Goal: Information Seeking & Learning: Learn about a topic

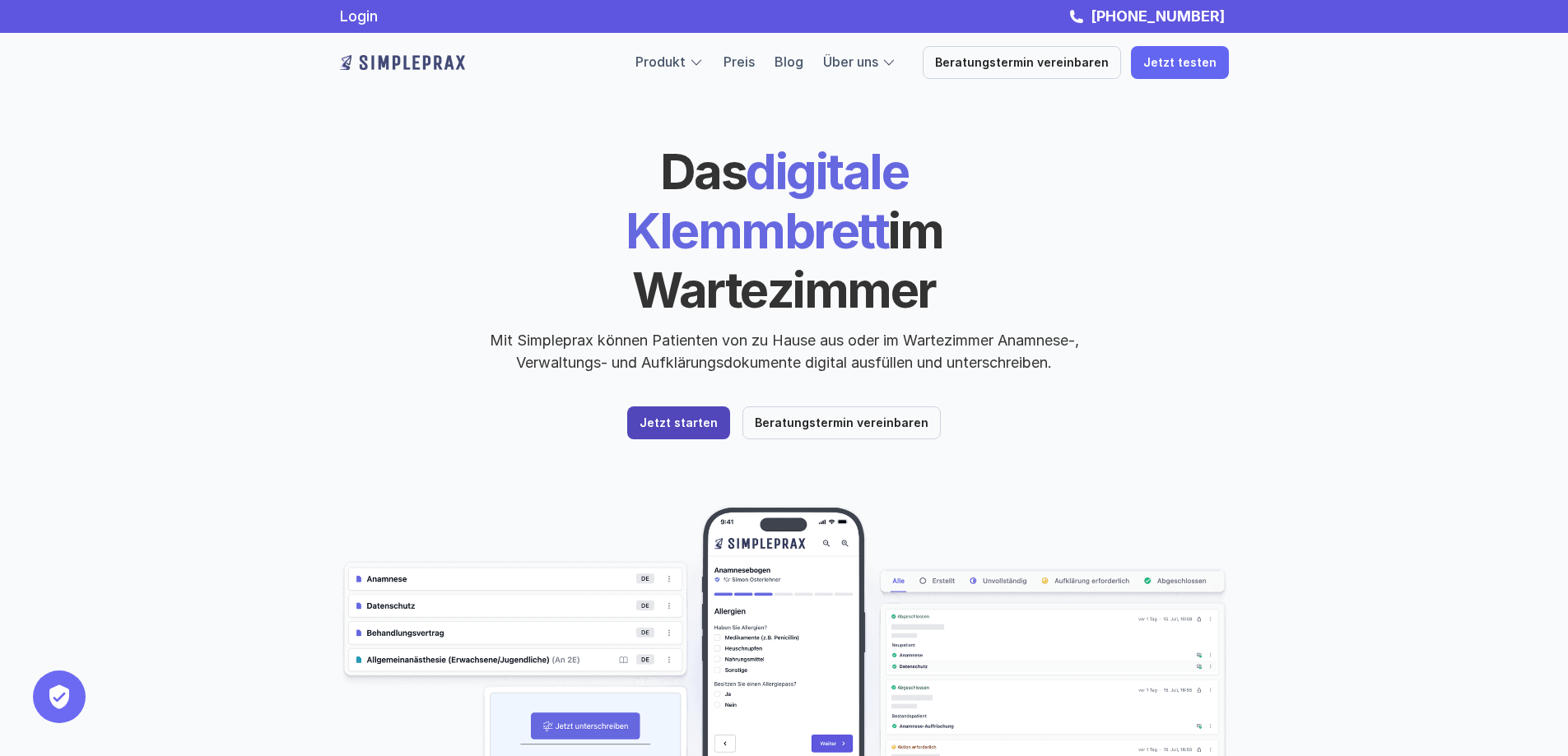
click at [673, 416] on p "Jetzt starten" at bounding box center [678, 422] width 79 height 14
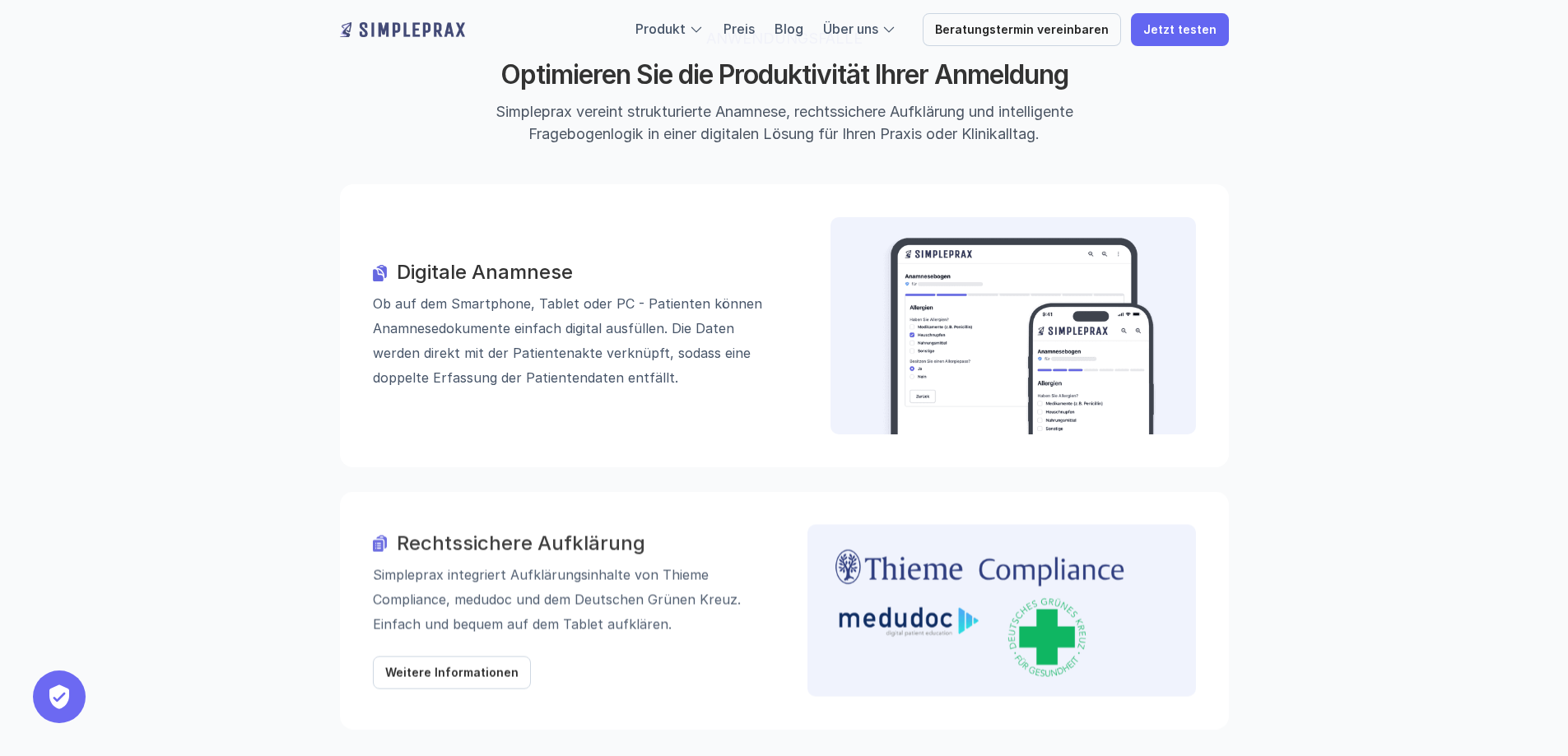
scroll to position [1705, 0]
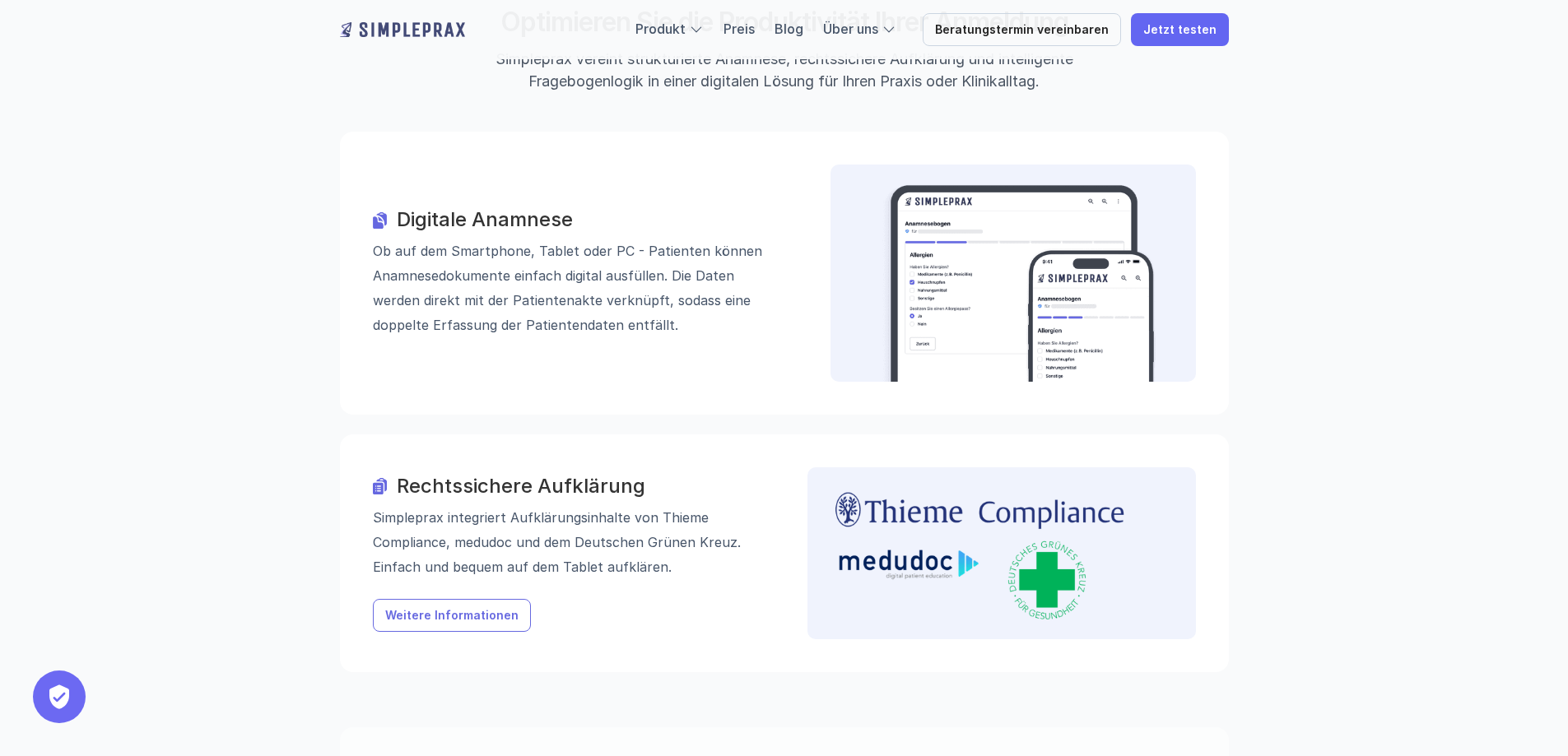
click at [417, 609] on p "Weitere Informationen" at bounding box center [452, 615] width 134 height 14
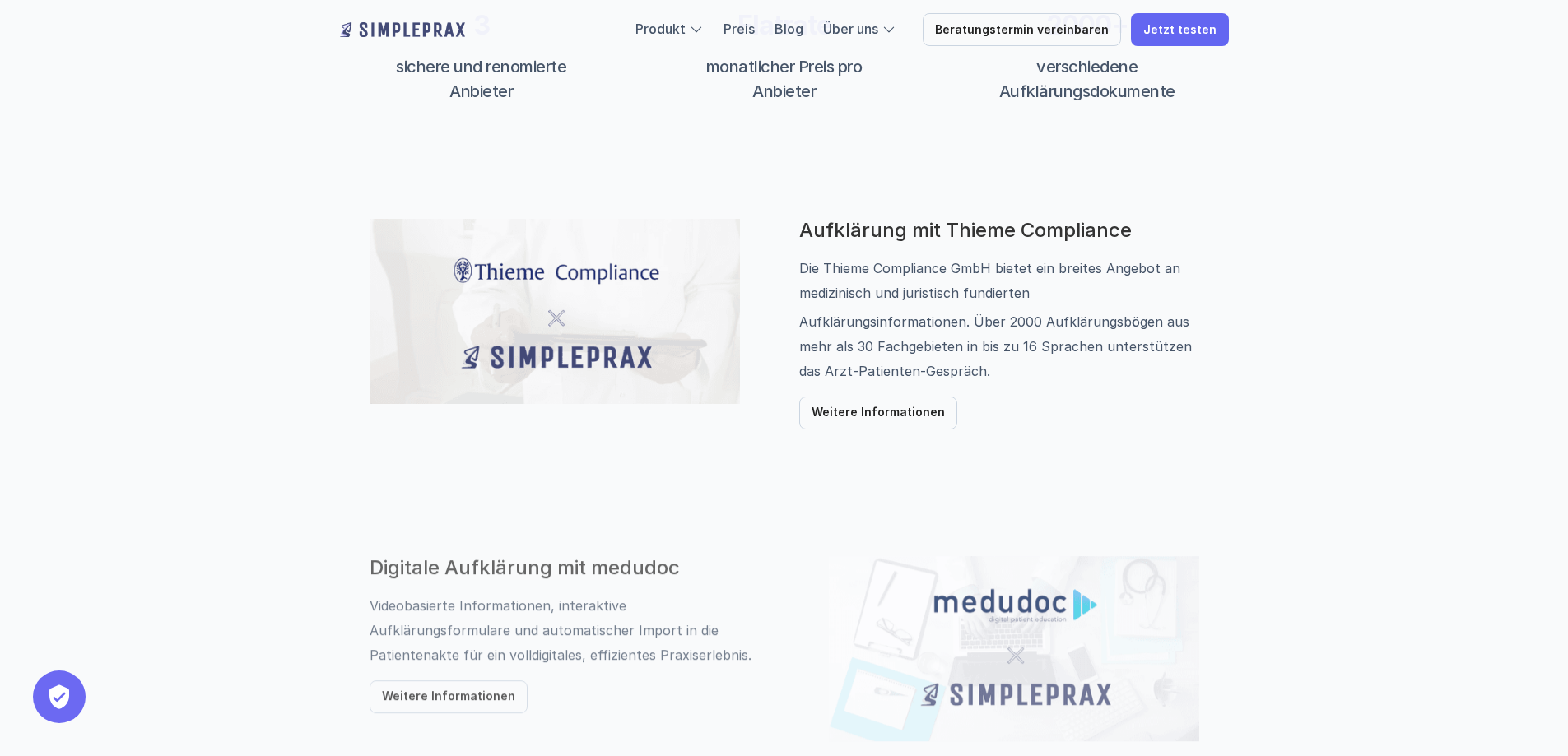
scroll to position [737, 0]
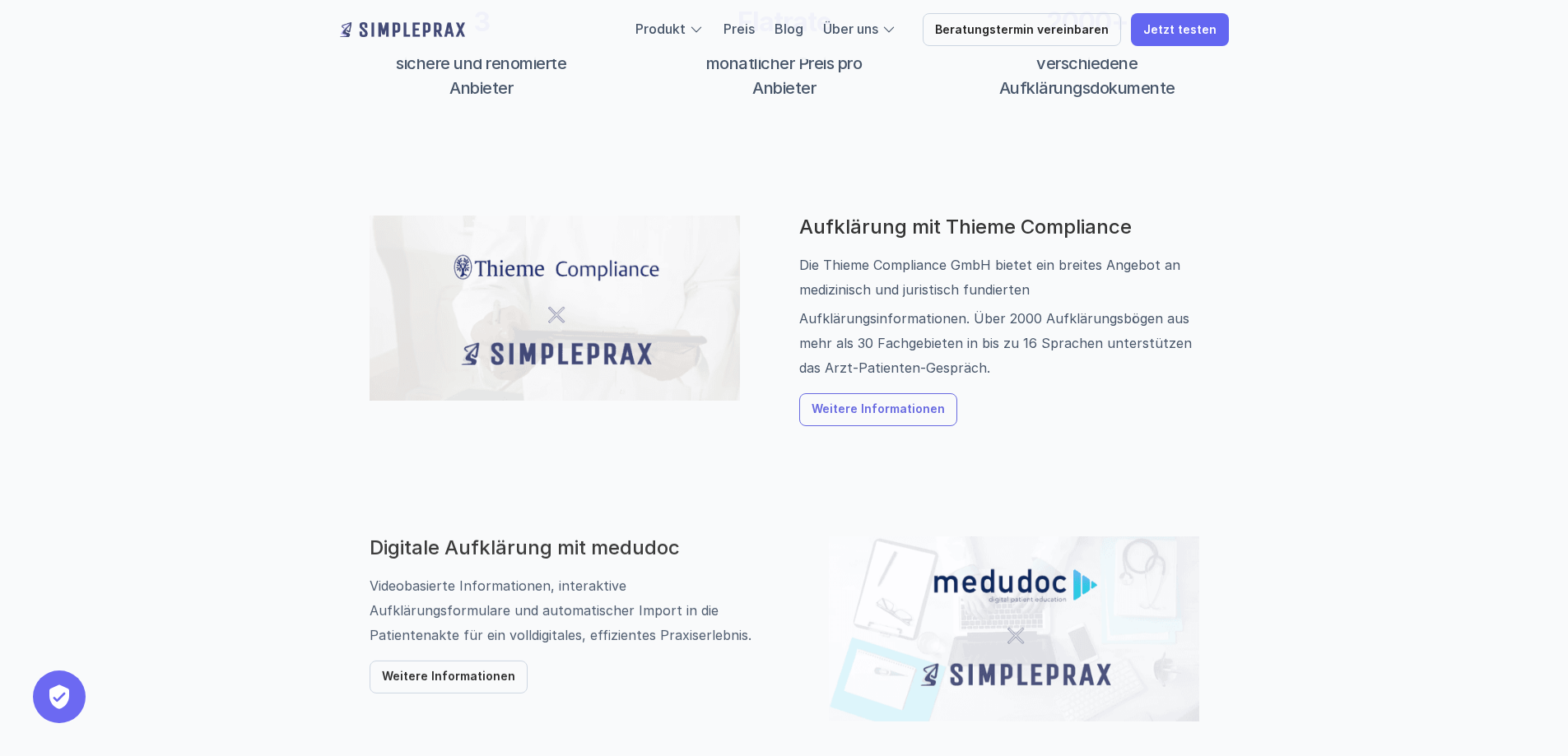
click at [869, 411] on p "Weitere Informationen" at bounding box center [878, 410] width 134 height 14
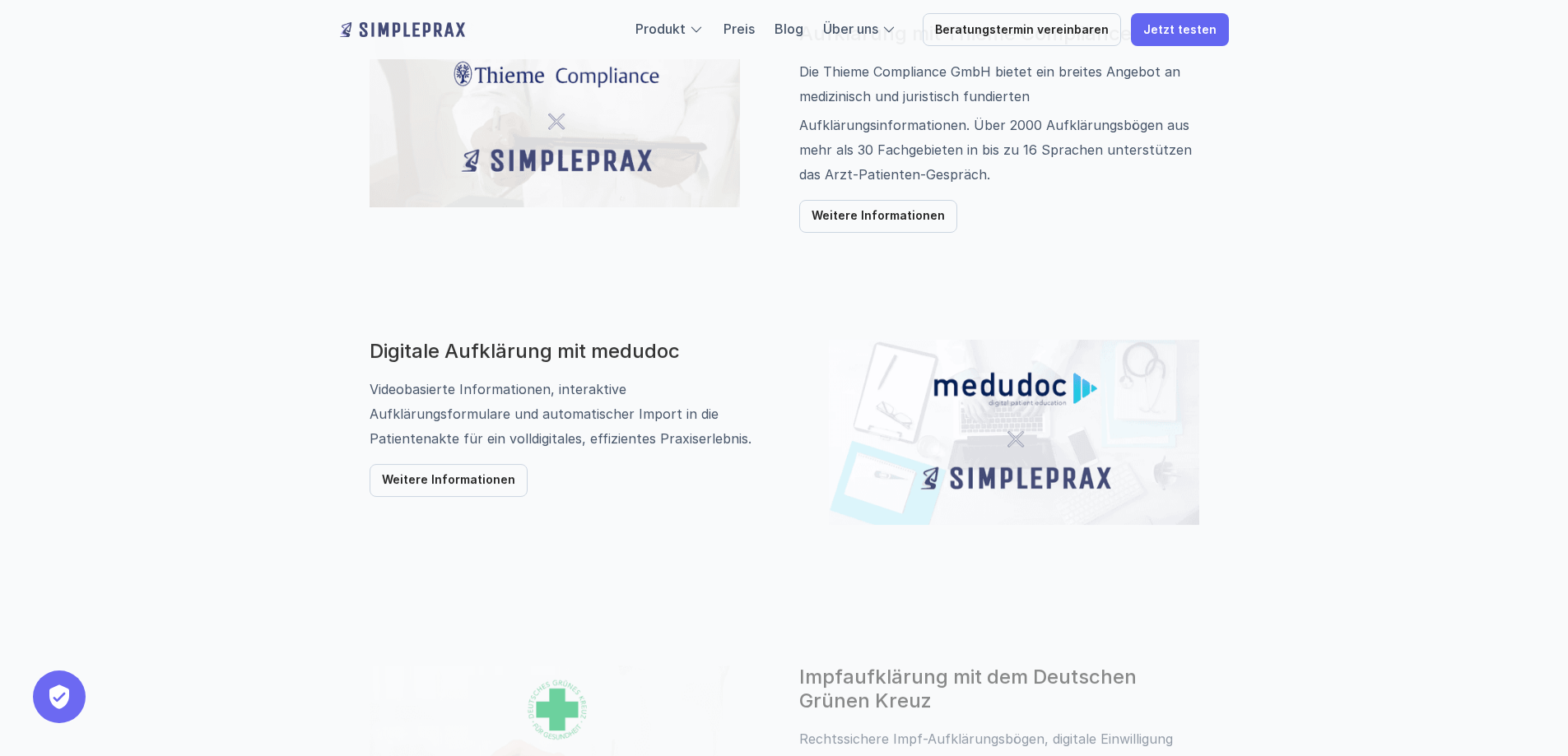
scroll to position [939, 0]
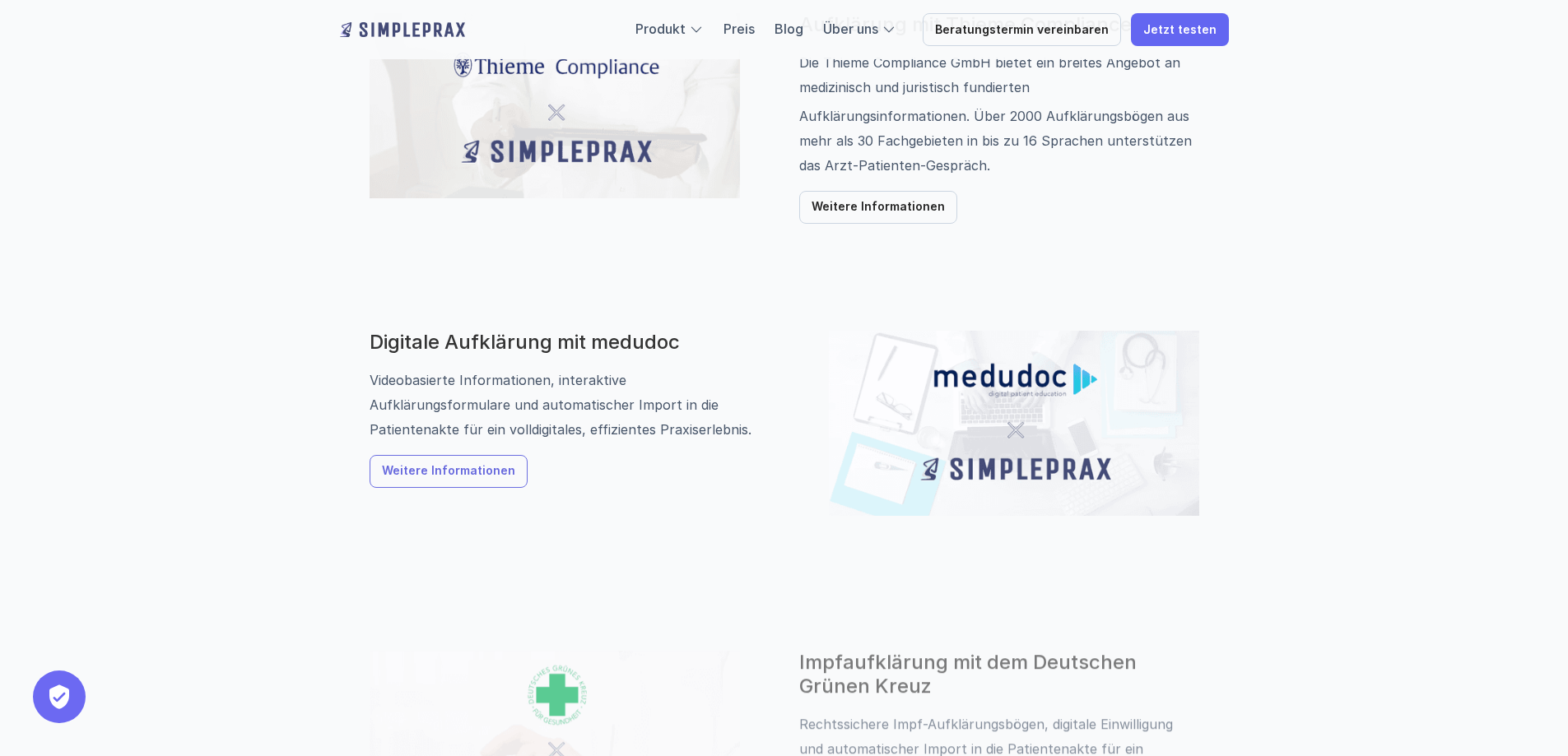
click at [435, 474] on p "Weitere Informationen" at bounding box center [449, 471] width 134 height 14
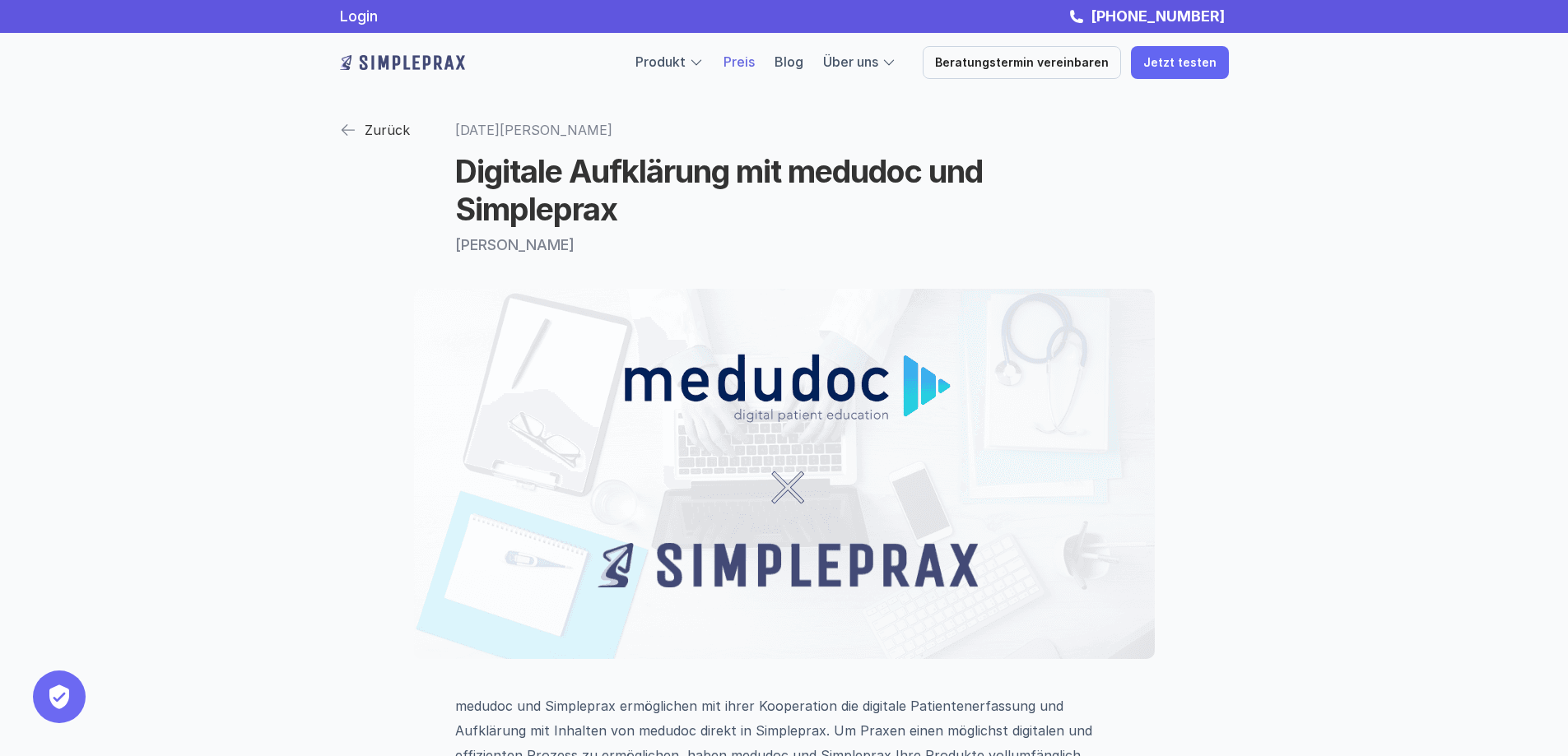
click at [755, 59] on link "Preis" at bounding box center [738, 61] width 32 height 16
